Goal: Task Accomplishment & Management: Use online tool/utility

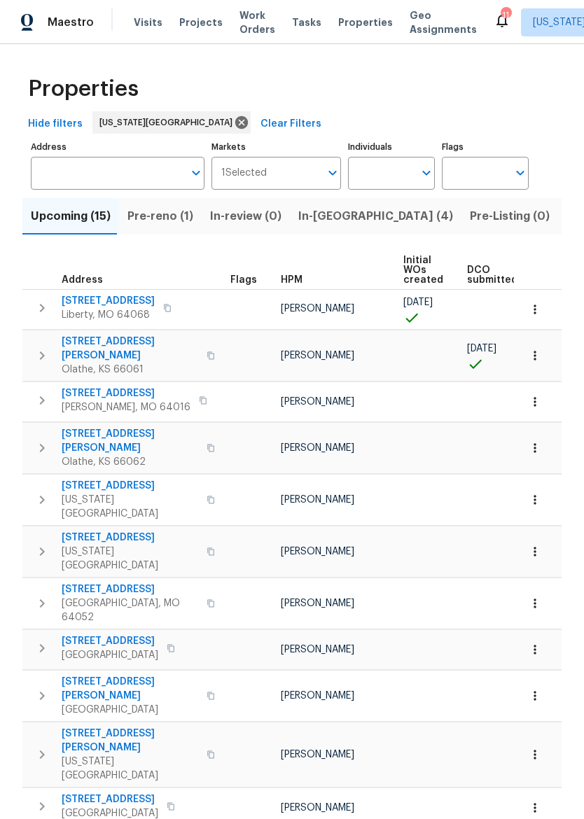
click at [173, 218] on span "Pre-reno (1)" at bounding box center [160, 216] width 66 height 20
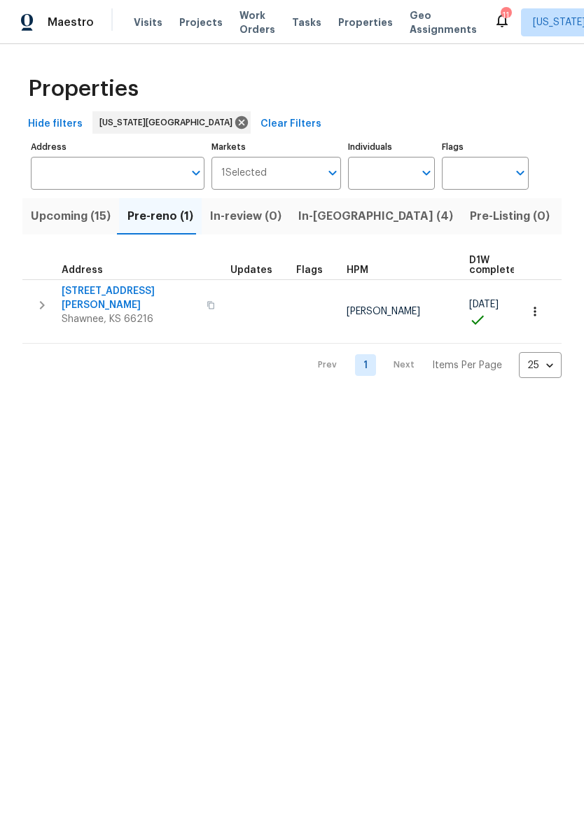
click at [43, 220] on span "Upcoming (15)" at bounding box center [71, 216] width 80 height 20
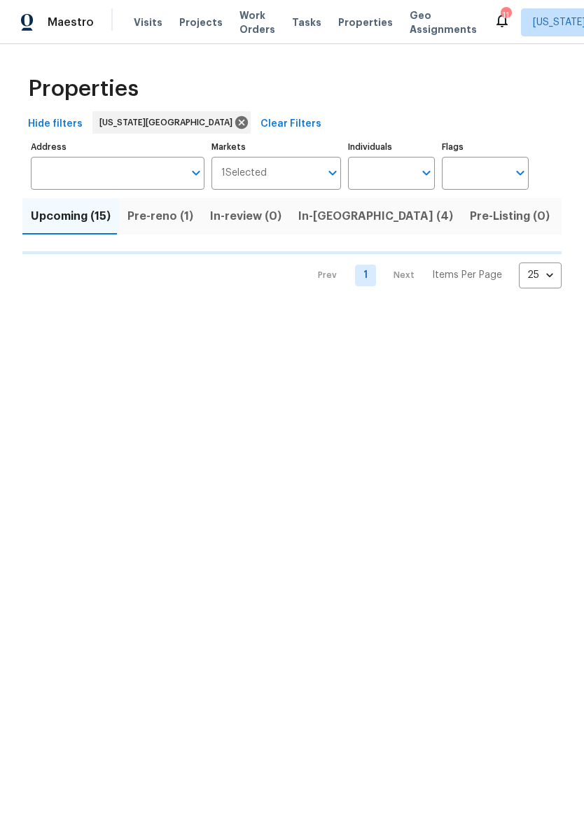
click at [308, 221] on span "In-reno (4)" at bounding box center [375, 216] width 155 height 20
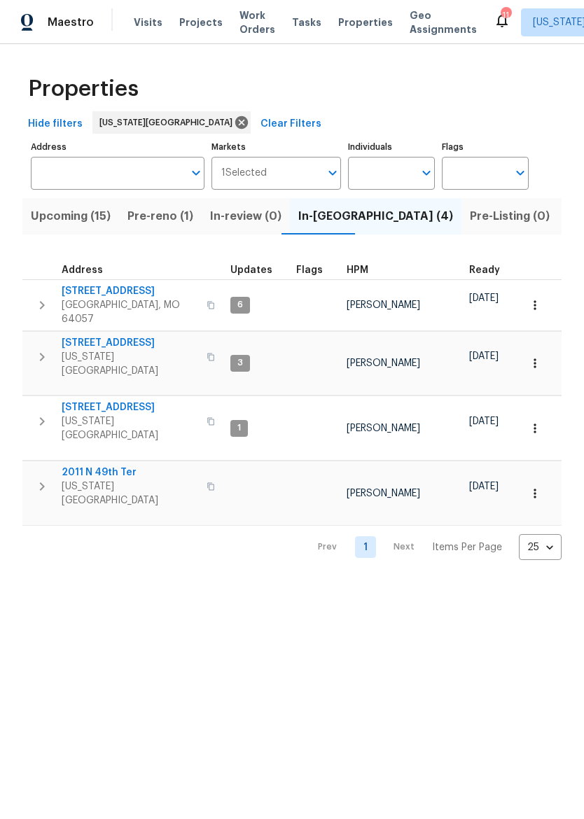
click at [85, 291] on span "18109 E 31st Terrace Dr S" at bounding box center [130, 291] width 136 height 14
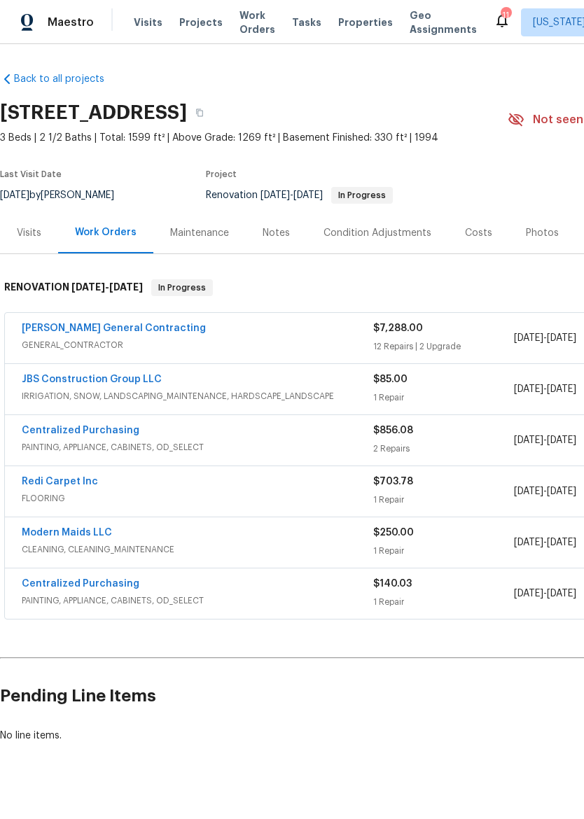
click at [535, 234] on div "Photos" at bounding box center [541, 233] width 33 height 14
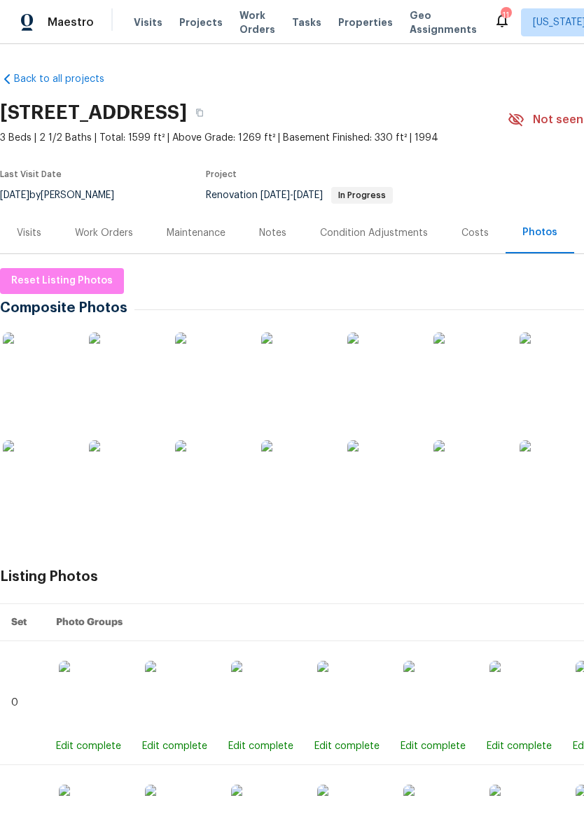
click at [108, 227] on div "Work Orders" at bounding box center [104, 233] width 58 height 14
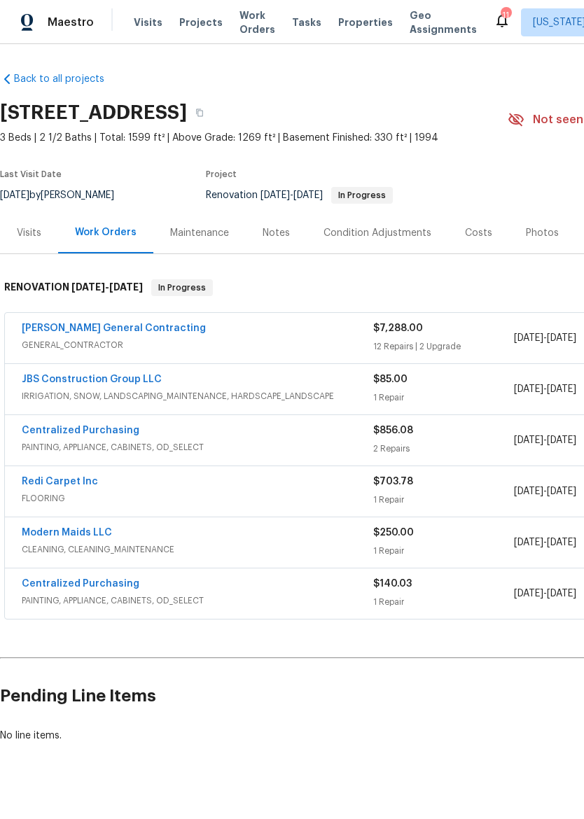
click at [199, 389] on span "IRRIGATION, SNOW, LANDSCAPING_MAINTENANCE, HARDSCAPE_LANDSCAPE" at bounding box center [197, 396] width 351 height 14
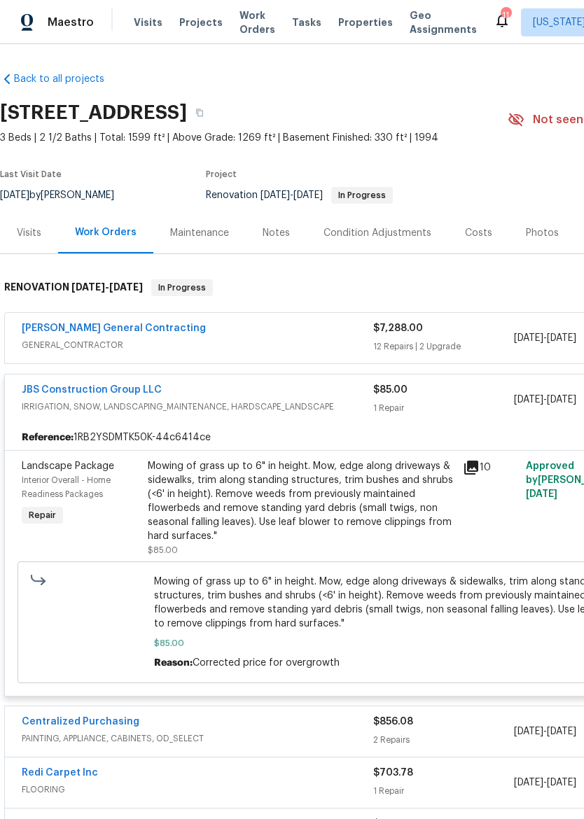
click at [317, 472] on div "Mowing of grass up to 6" in height. Mow, edge along driveways & sidewalks, trim…" at bounding box center [301, 501] width 306 height 84
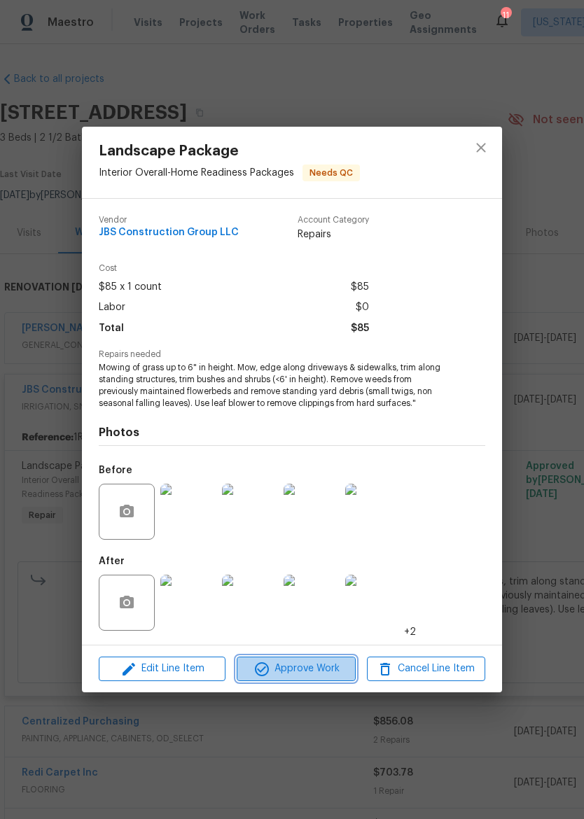
click at [323, 665] on span "Approve Work" at bounding box center [296, 668] width 110 height 17
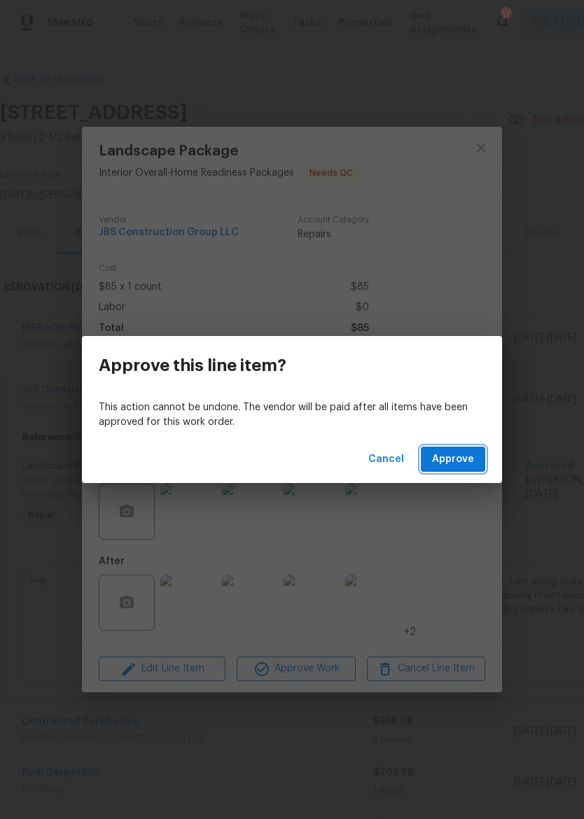
click at [465, 447] on button "Approve" at bounding box center [452, 459] width 64 height 26
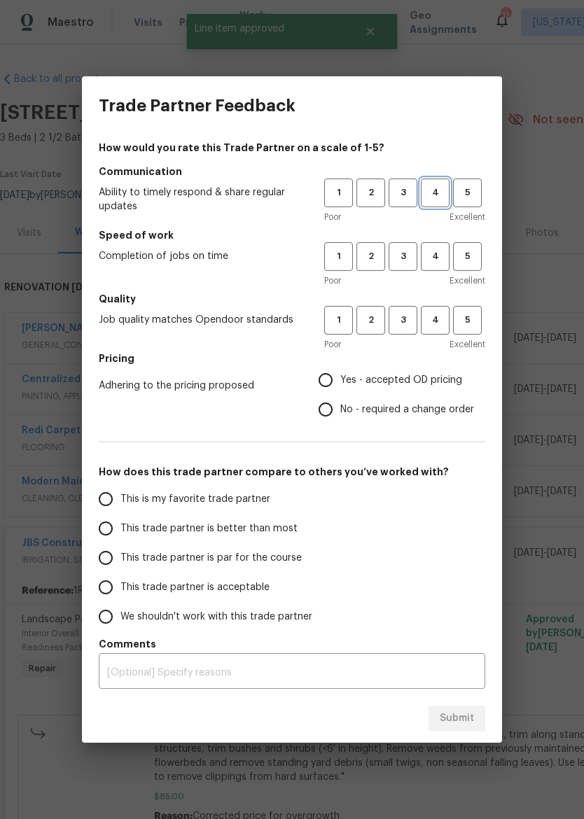
click at [432, 182] on button "4" at bounding box center [434, 192] width 29 height 29
click at [433, 257] on span "4" at bounding box center [435, 256] width 26 height 16
click at [432, 318] on span "4" at bounding box center [435, 320] width 26 height 16
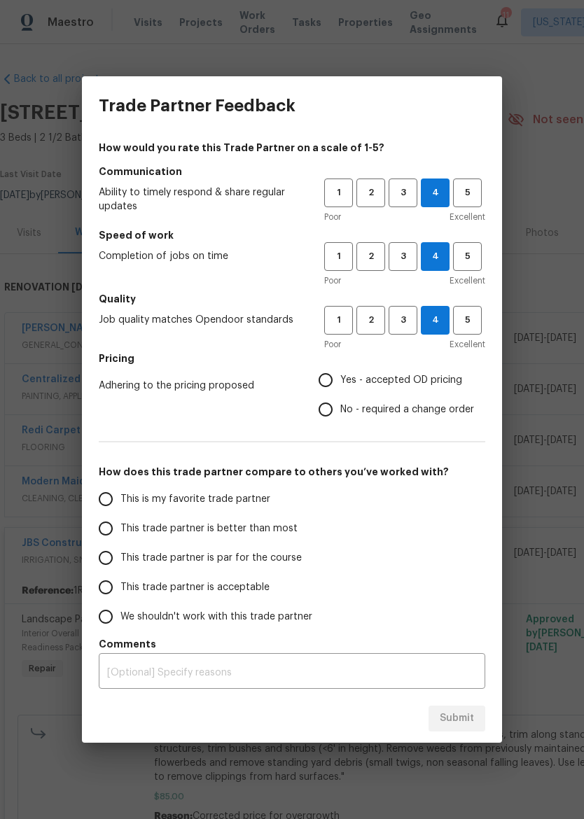
click at [365, 378] on span "Yes - accepted OD pricing" at bounding box center [401, 380] width 122 height 15
click at [340, 378] on input "Yes - accepted OD pricing" at bounding box center [325, 379] width 29 height 29
radio input "true"
click at [332, 410] on input "No - required a change order" at bounding box center [325, 409] width 29 height 29
radio input "true"
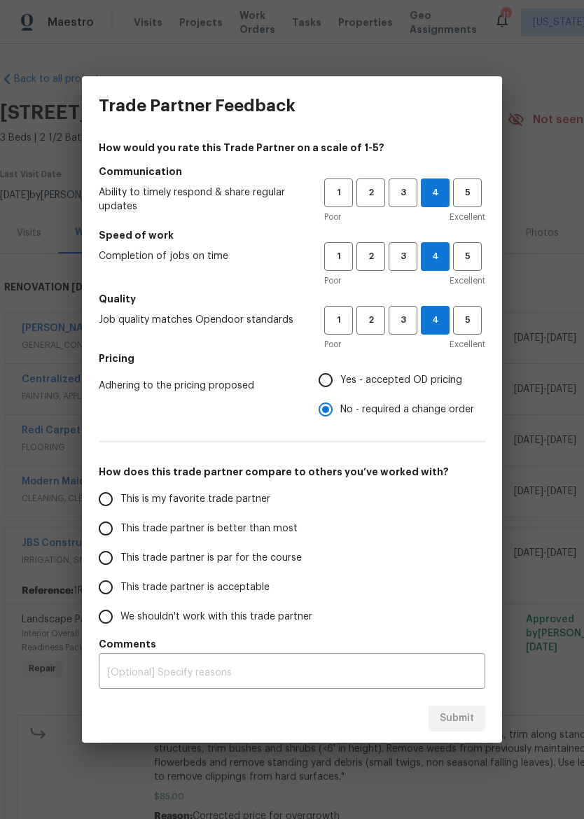
click at [242, 534] on span "This trade partner is better than most" at bounding box center [208, 528] width 177 height 15
click at [120, 534] on input "This trade partner is better than most" at bounding box center [105, 528] width 29 height 29
click at [464, 719] on span "Submit" at bounding box center [456, 717] width 34 height 17
radio input "true"
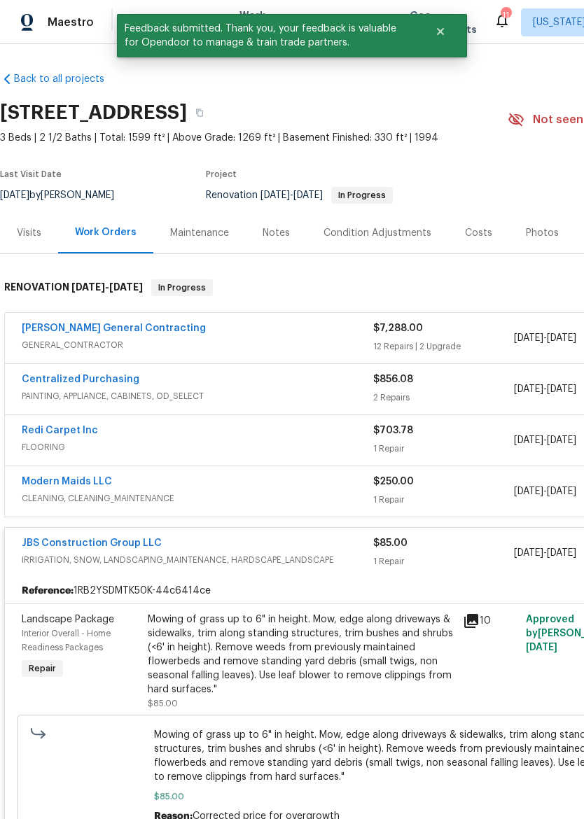
click at [308, 331] on div "[PERSON_NAME] General Contracting" at bounding box center [197, 329] width 351 height 17
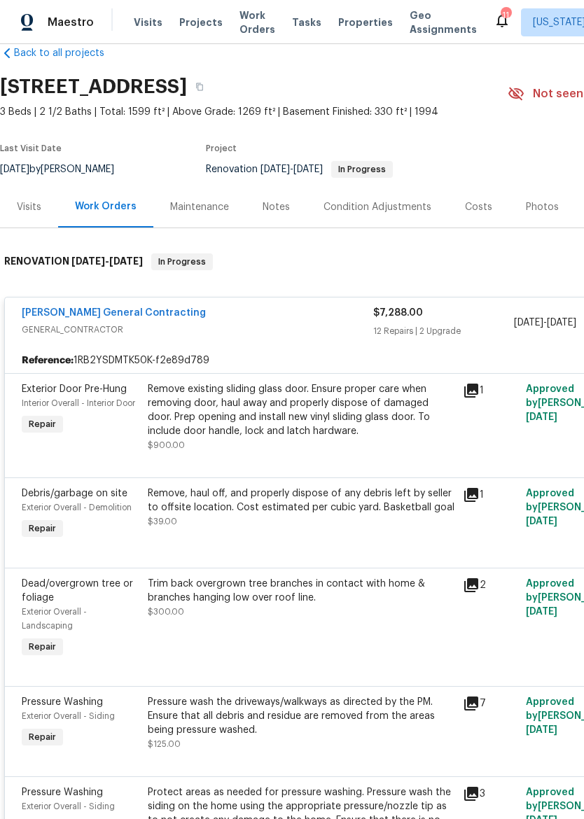
scroll to position [27, 0]
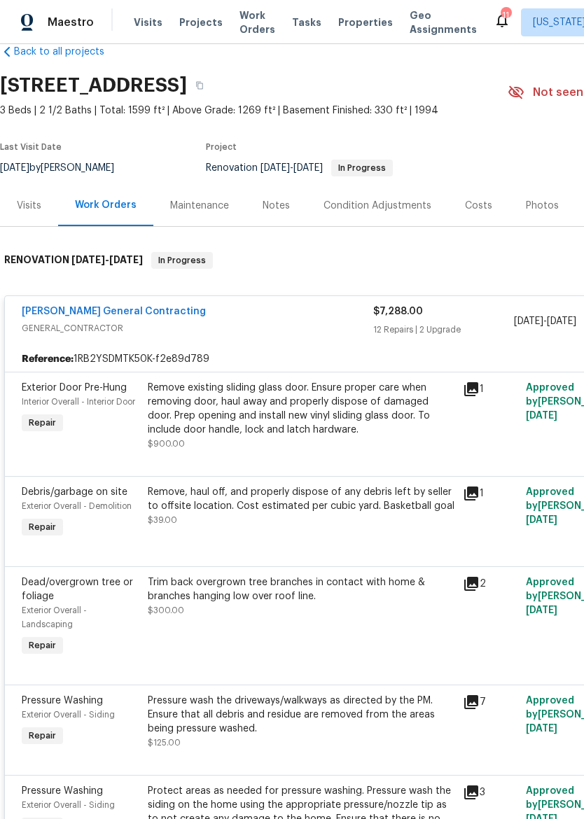
click at [355, 420] on div "Remove existing sliding glass door. Ensure proper care when removing door, haul…" at bounding box center [301, 409] width 306 height 56
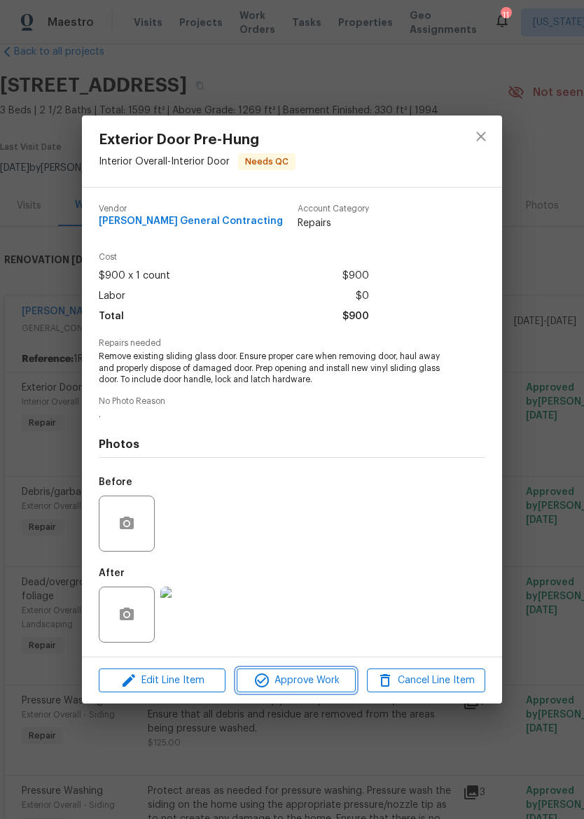
click at [305, 689] on span "Approve Work" at bounding box center [296, 680] width 110 height 17
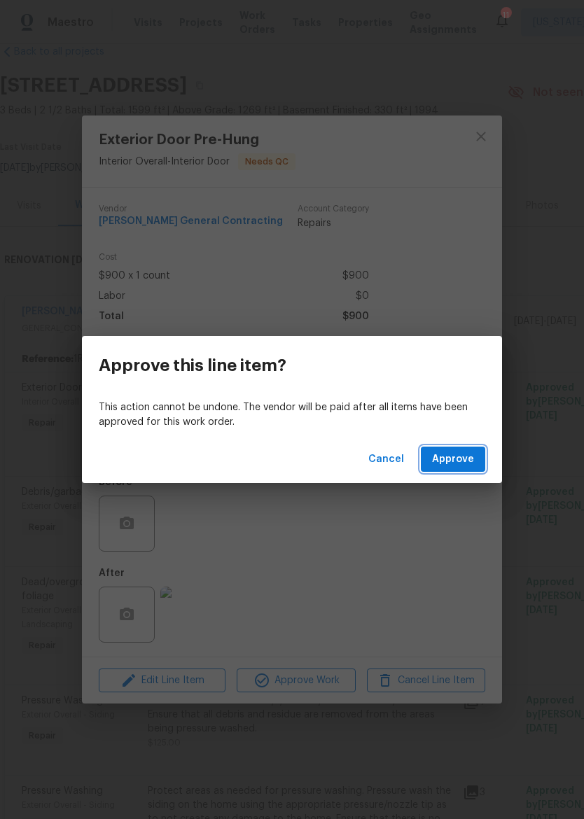
click at [461, 453] on span "Approve" at bounding box center [453, 459] width 42 height 17
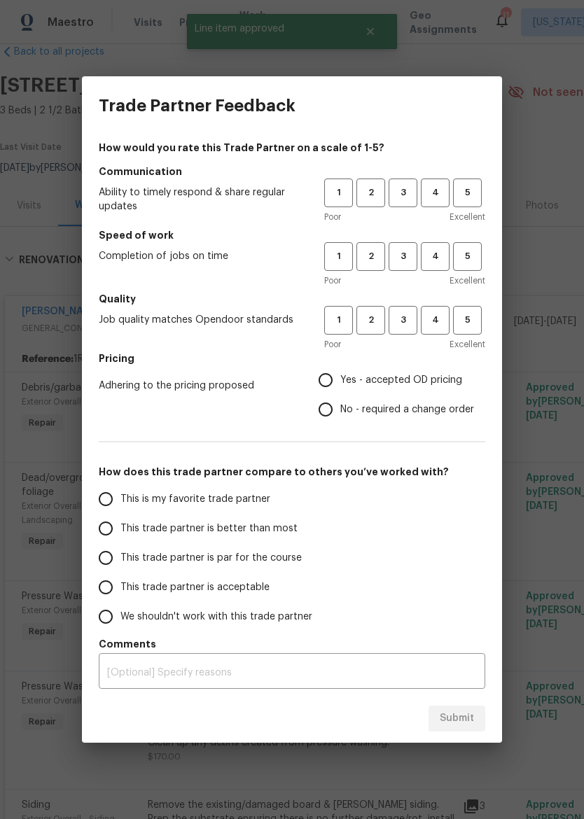
click at [467, 186] on span "5" at bounding box center [467, 193] width 26 height 16
click at [439, 254] on span "4" at bounding box center [435, 256] width 26 height 16
click at [434, 326] on span "4" at bounding box center [435, 320] width 26 height 16
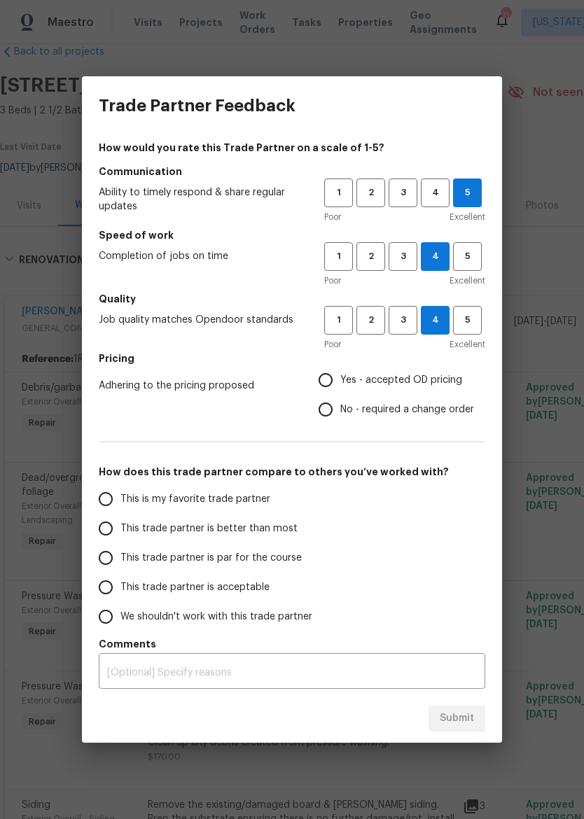
click at [396, 380] on span "Yes - accepted OD pricing" at bounding box center [401, 380] width 122 height 15
click at [340, 380] on input "Yes - accepted OD pricing" at bounding box center [325, 379] width 29 height 29
radio input "true"
click at [272, 533] on span "This trade partner is better than most" at bounding box center [208, 528] width 177 height 15
click at [120, 533] on input "This trade partner is better than most" at bounding box center [105, 528] width 29 height 29
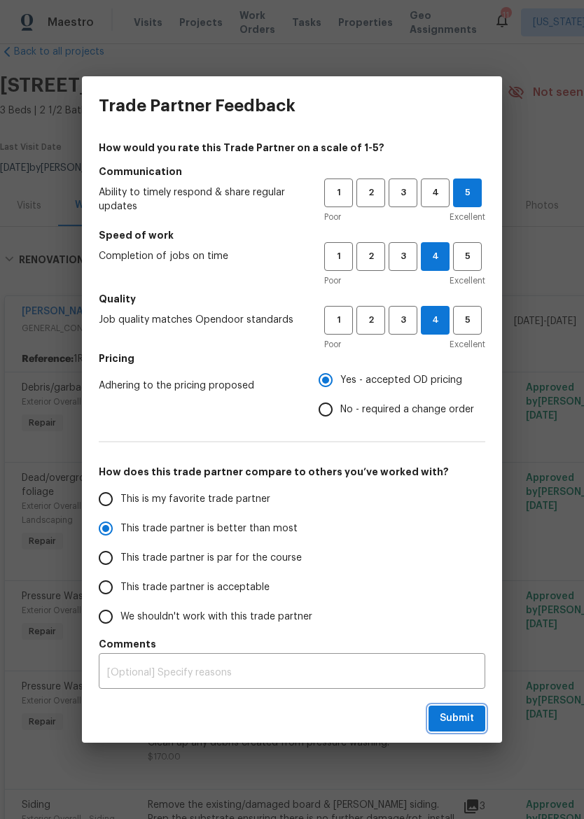
click at [458, 718] on span "Submit" at bounding box center [456, 717] width 34 height 17
radio input "true"
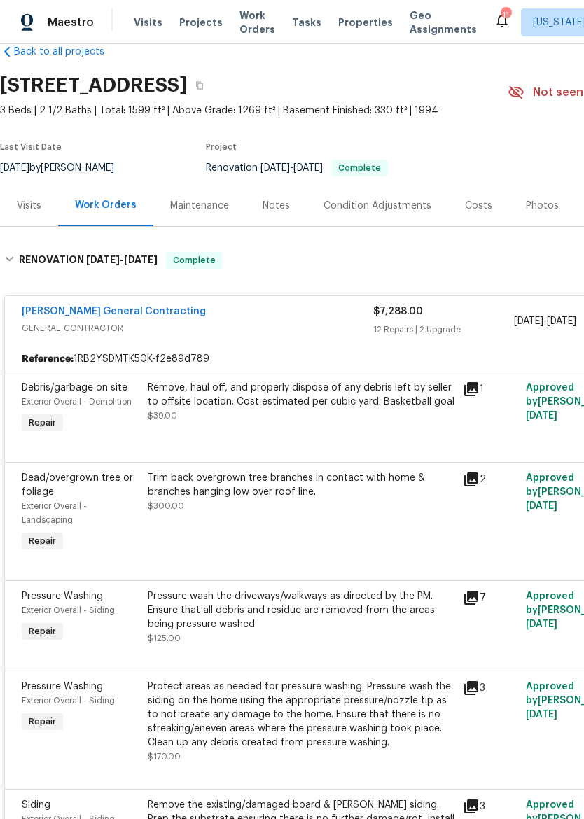
click at [355, 27] on span "Properties" at bounding box center [365, 22] width 55 height 14
